Goal: Information Seeking & Learning: Learn about a topic

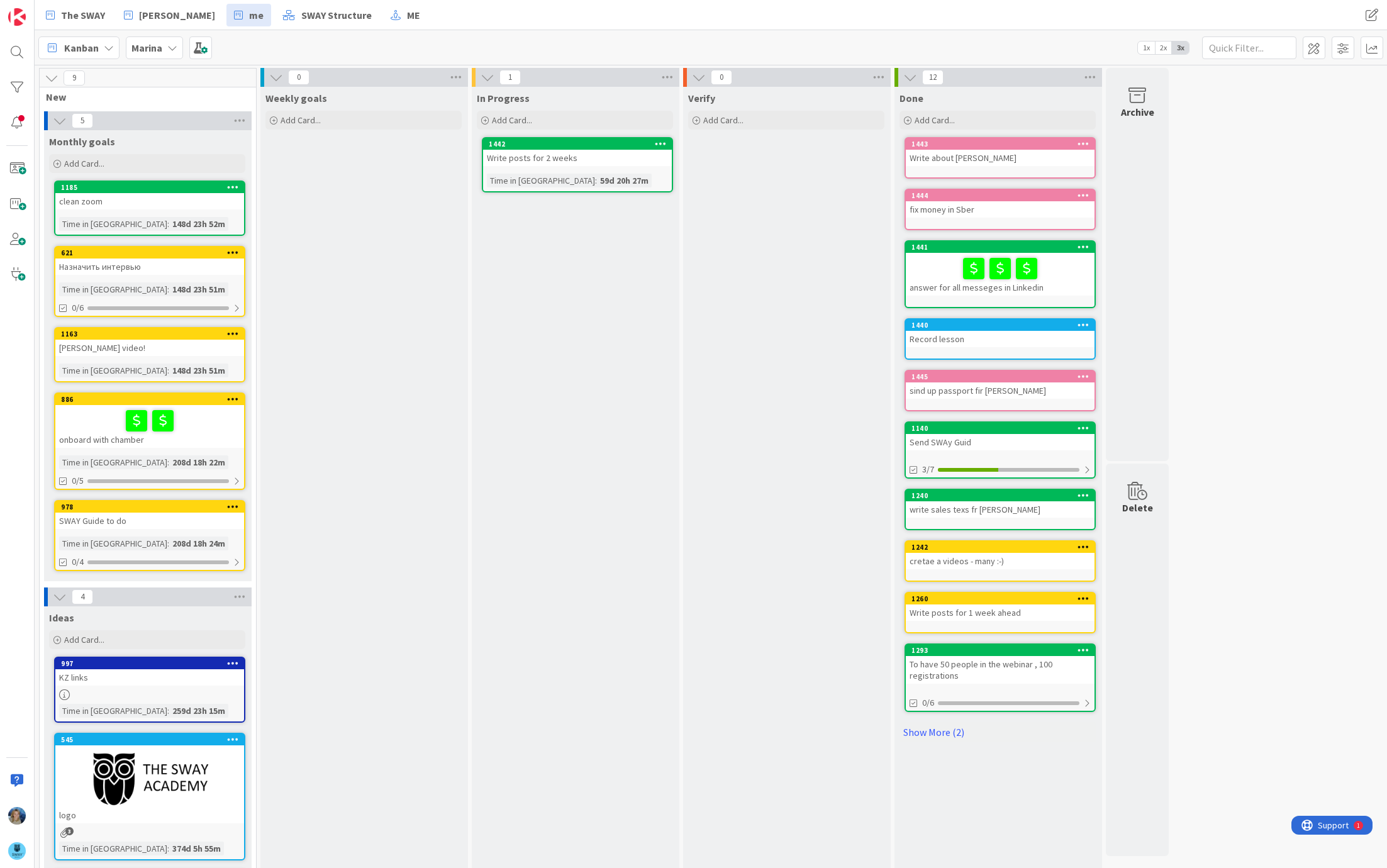
click at [156, 42] on b "Marina" at bounding box center [147, 48] width 31 height 12
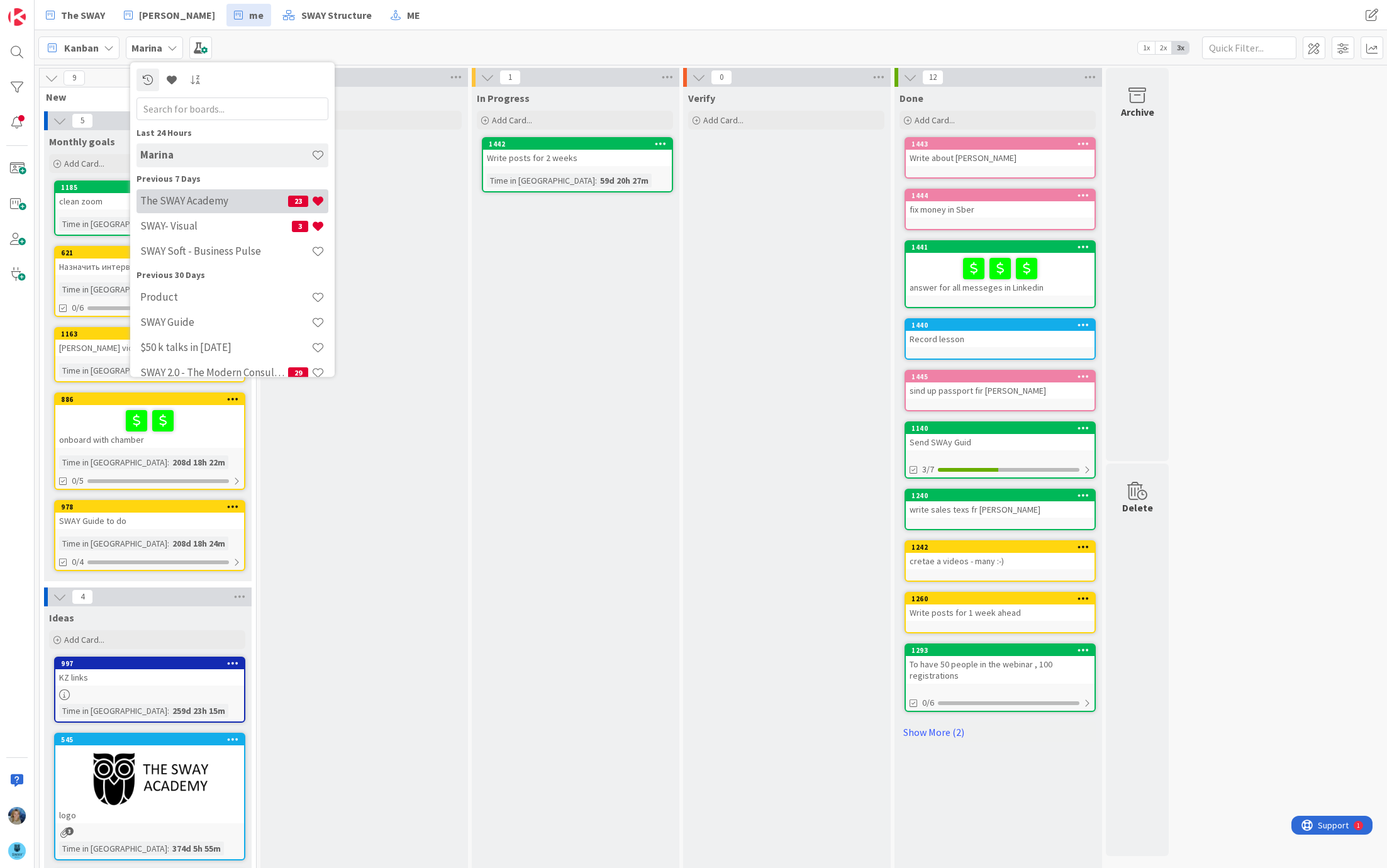
click at [179, 197] on h4 "The SWAY Academy" at bounding box center [214, 201] width 148 height 12
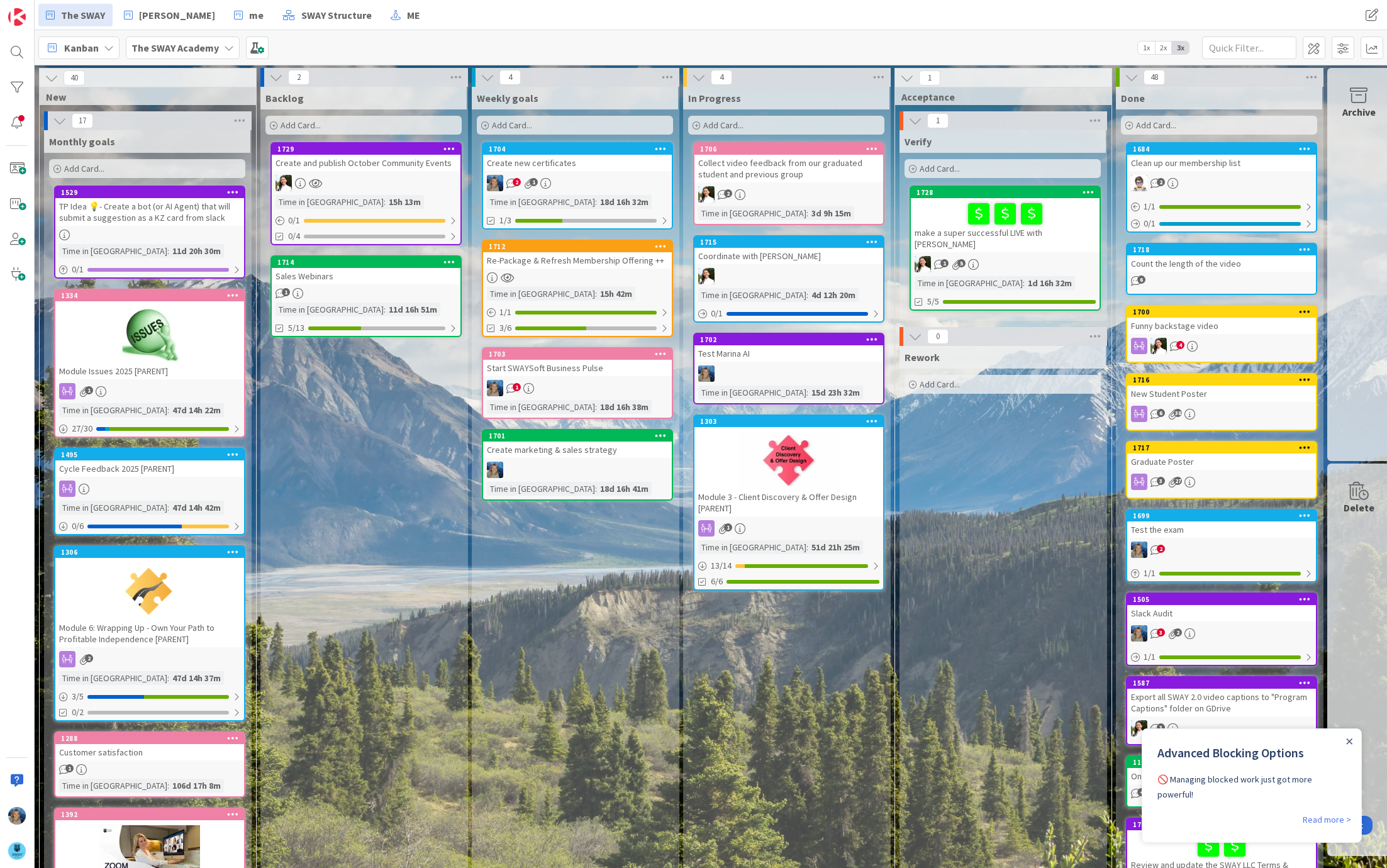
click at [213, 46] on b "The SWAY Academy" at bounding box center [176, 48] width 88 height 12
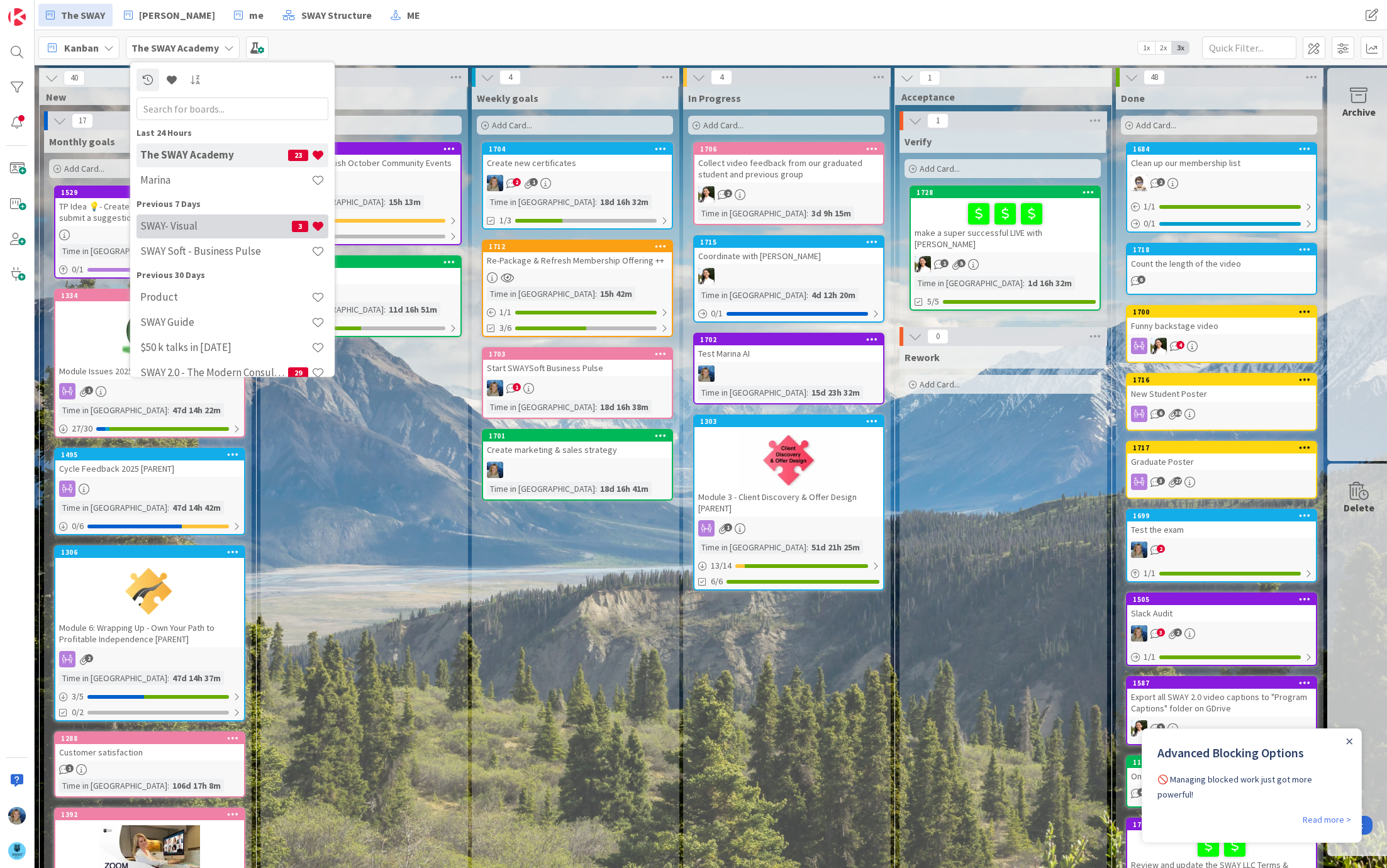
click at [196, 222] on h4 "SWAY- Visual" at bounding box center [216, 226] width 152 height 12
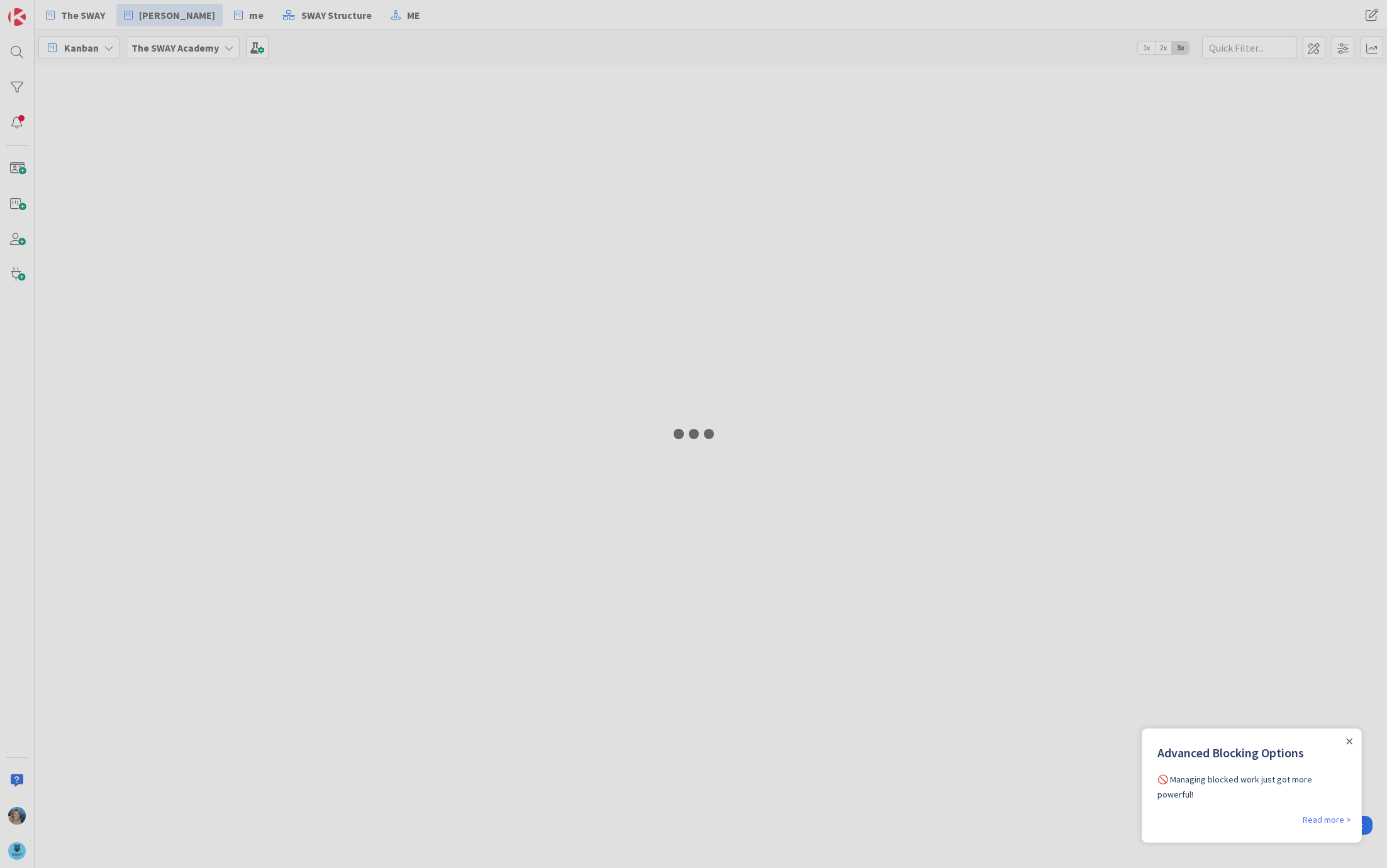
type input "[PERSON_NAME]"
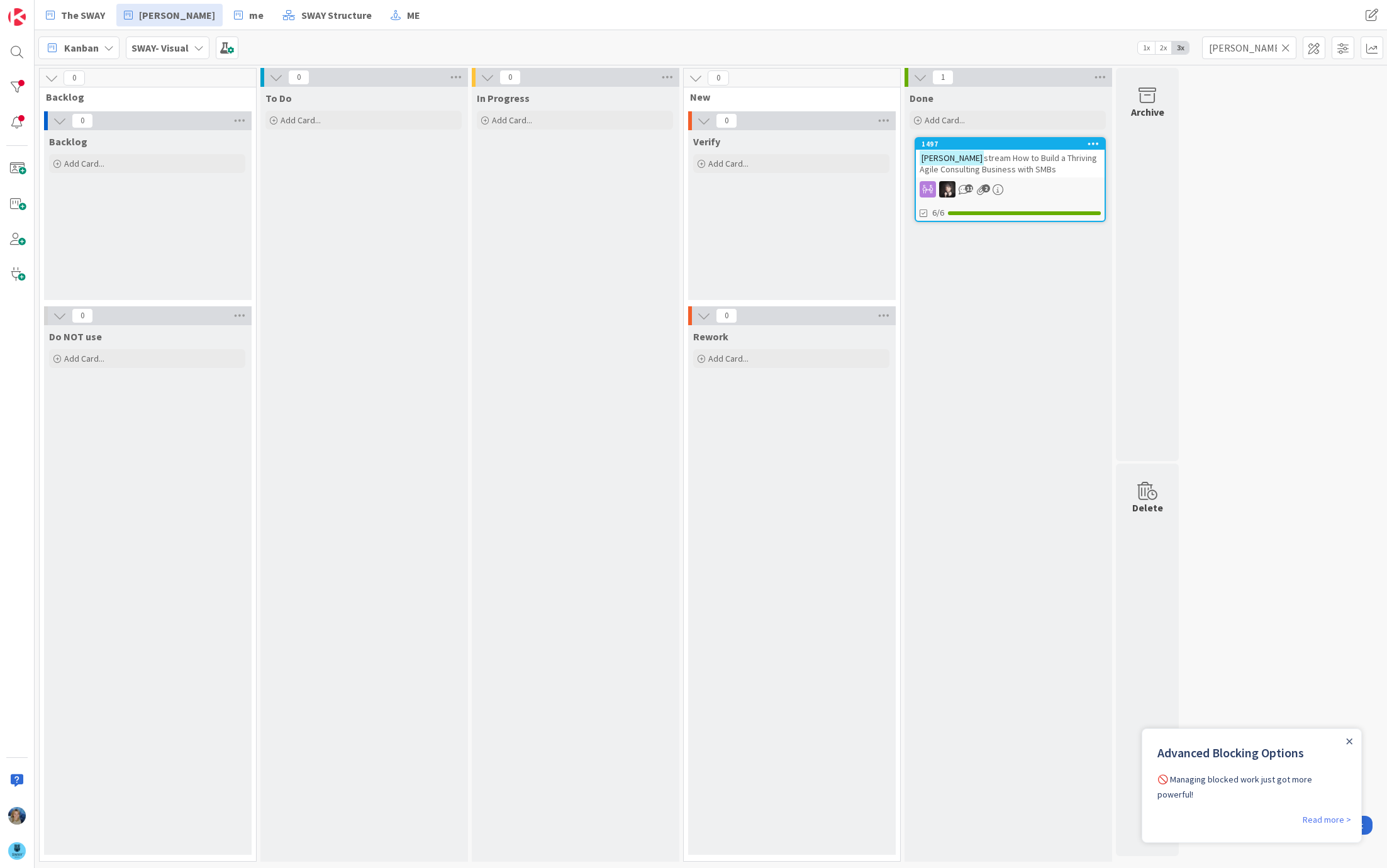
click at [1289, 48] on icon at bounding box center [1286, 48] width 9 height 12
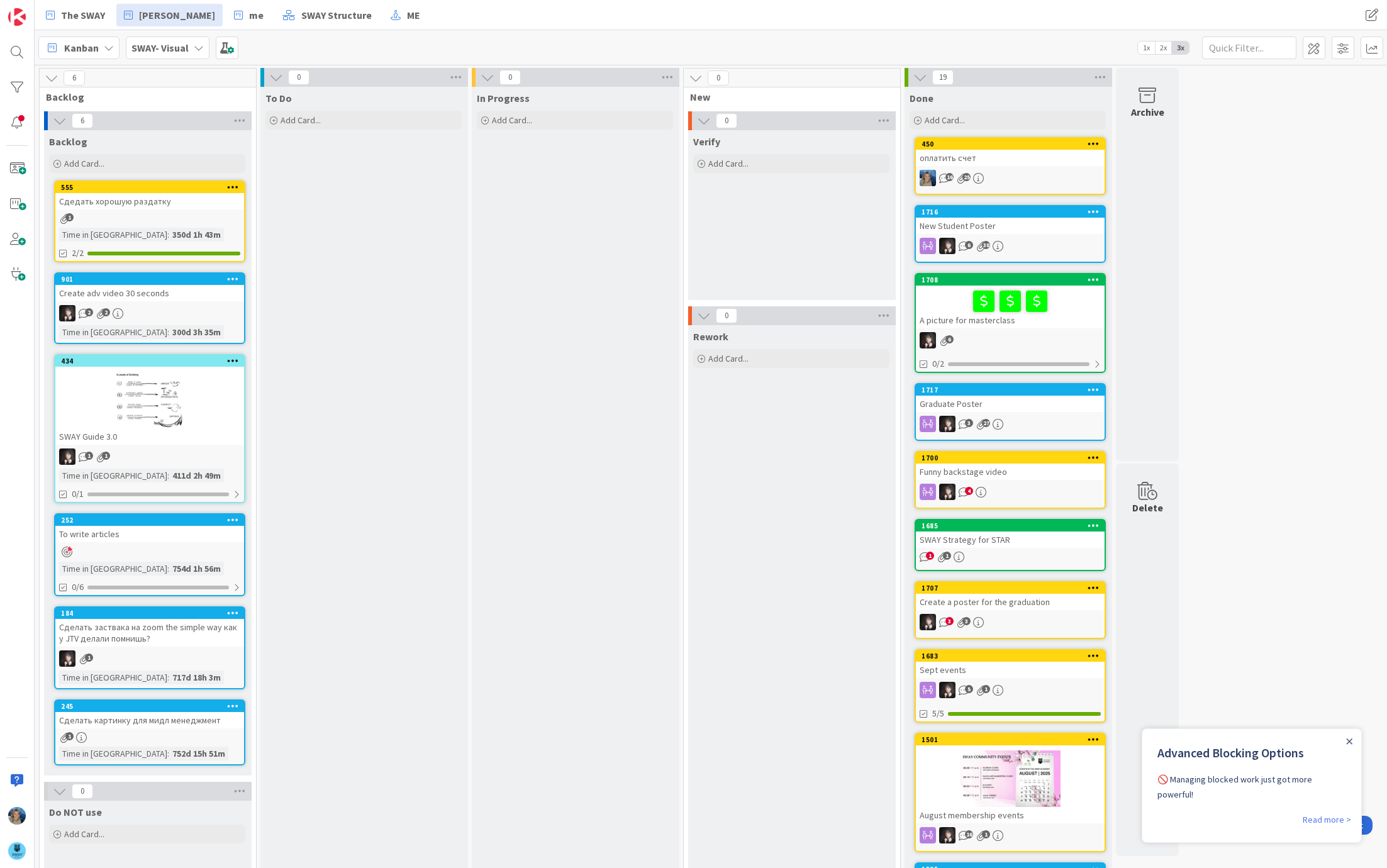
click at [944, 289] on div at bounding box center [1011, 301] width 181 height 27
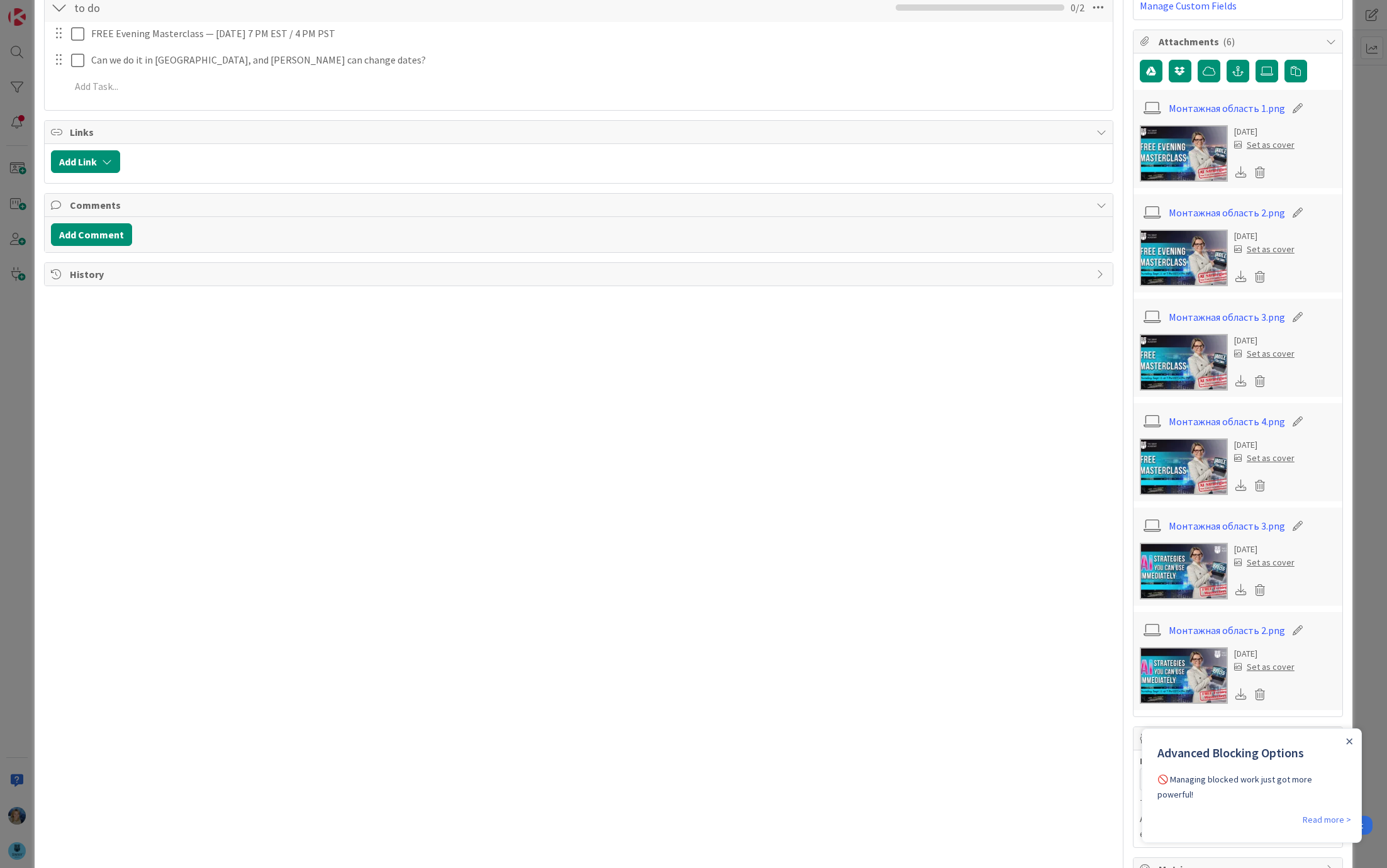
scroll to position [245, 0]
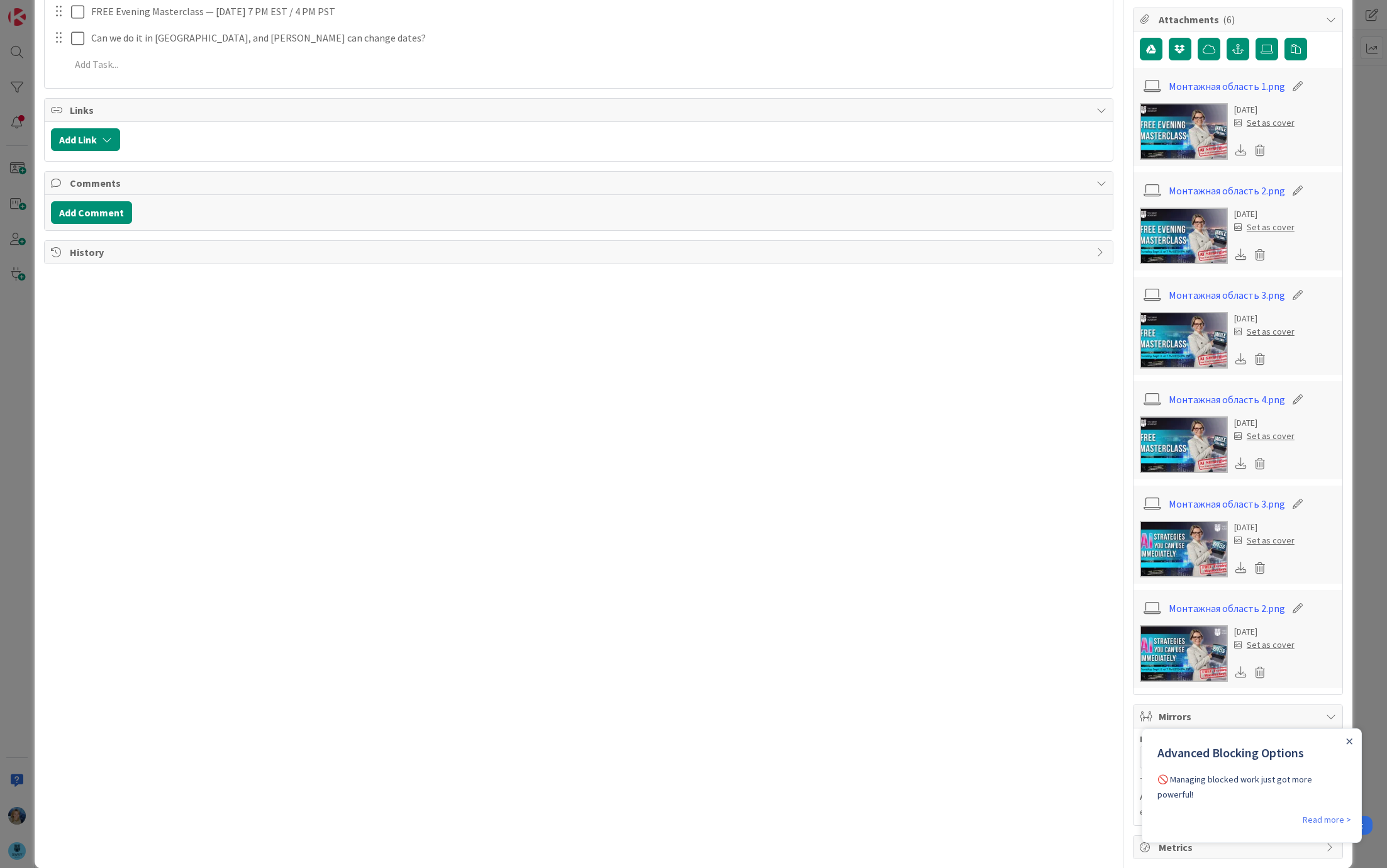
click at [1167, 543] on img at bounding box center [1184, 549] width 88 height 57
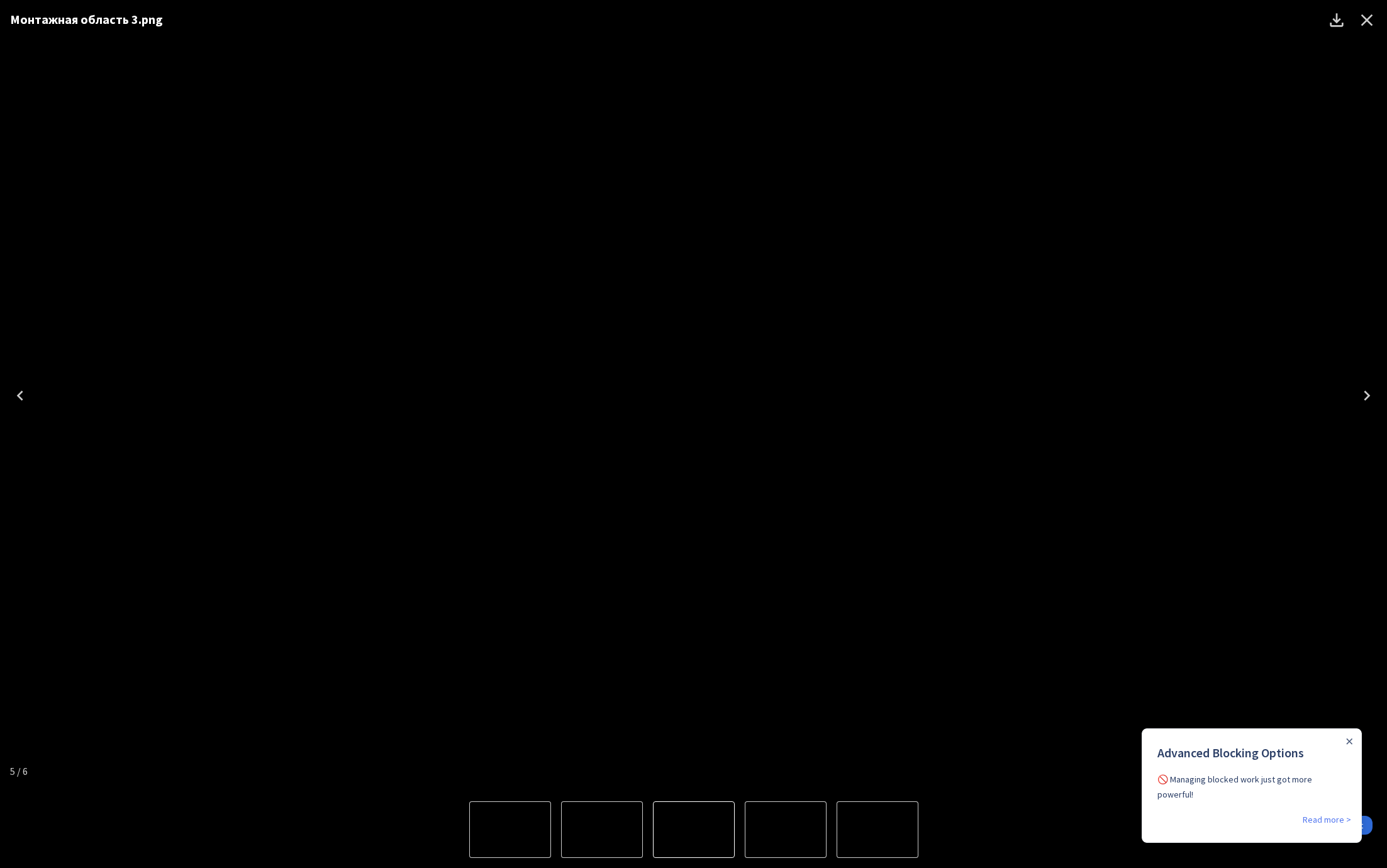
click at [1365, 397] on icon "Next" at bounding box center [1368, 396] width 20 height 20
click at [1354, 734] on div "Advanced Blocking Options 🚫 Managing blocked work just got more powerful!" at bounding box center [1252, 770] width 219 height 83
click at [1349, 738] on icon "Close Announcement" at bounding box center [1350, 741] width 6 height 6
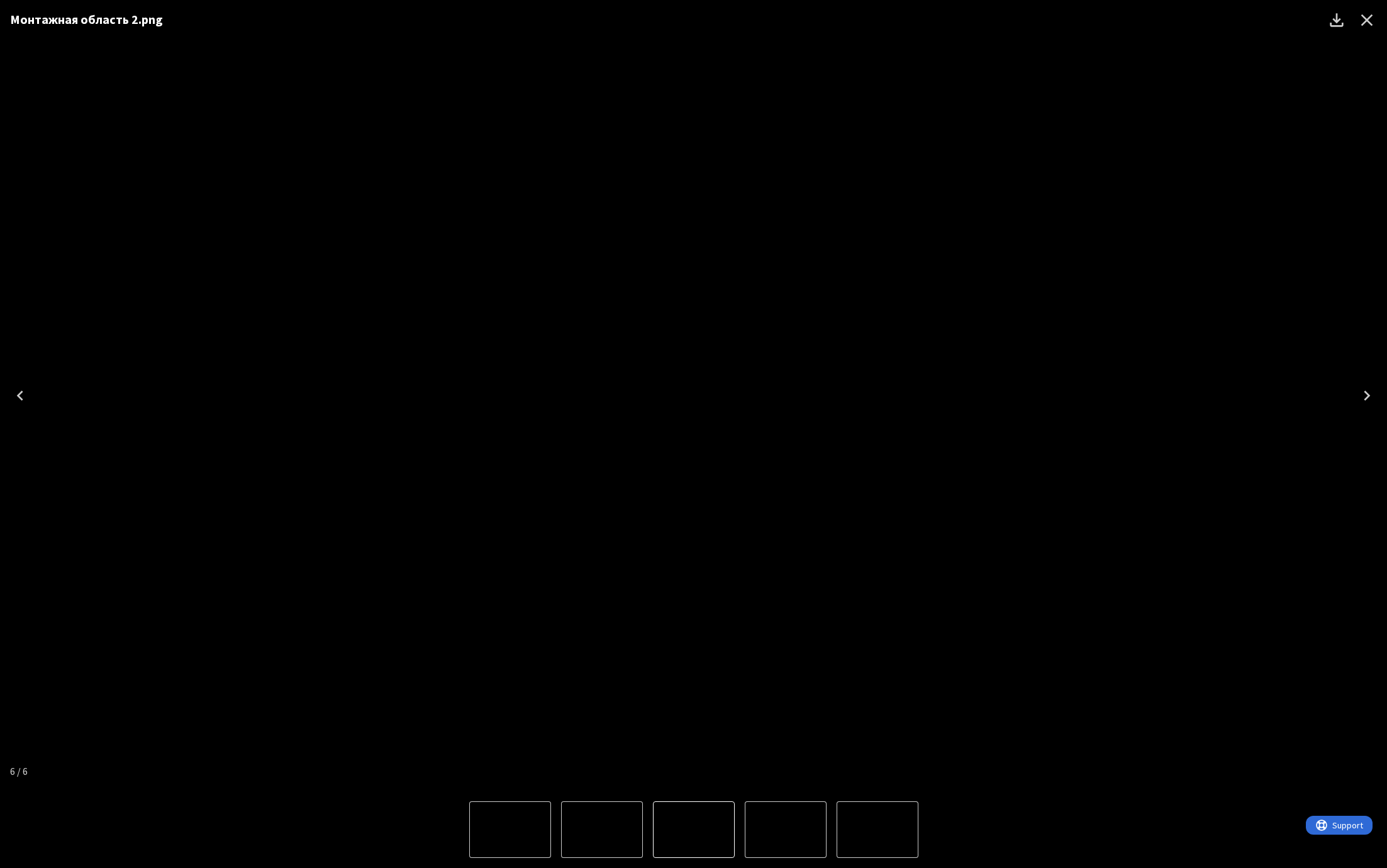
scroll to position [0, 0]
